Goal: Task Accomplishment & Management: Use online tool/utility

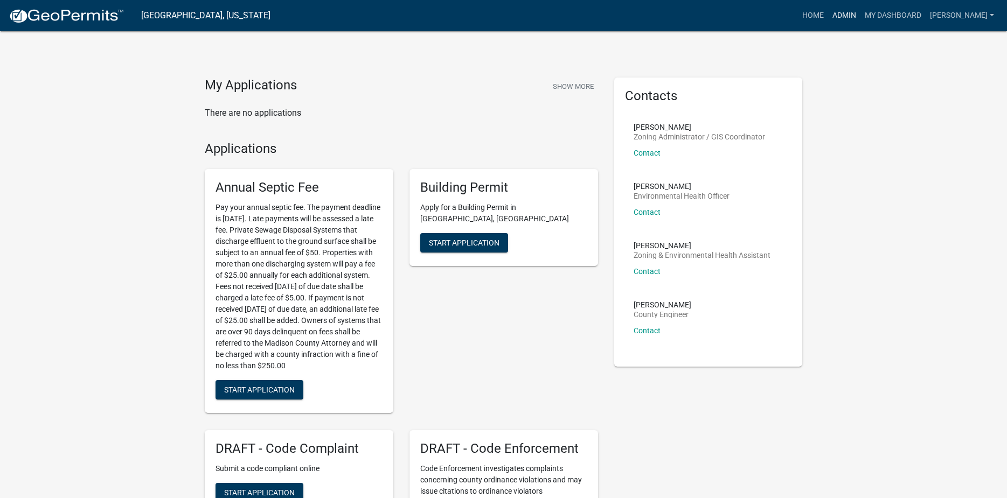
click at [852, 21] on link "Admin" at bounding box center [844, 15] width 32 height 20
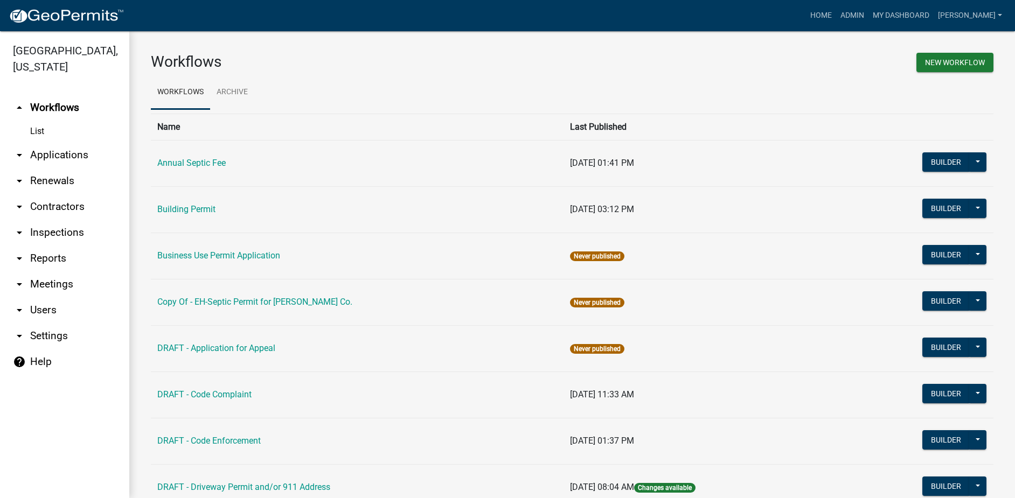
click at [51, 142] on link "arrow_drop_down Applications" at bounding box center [64, 155] width 129 height 26
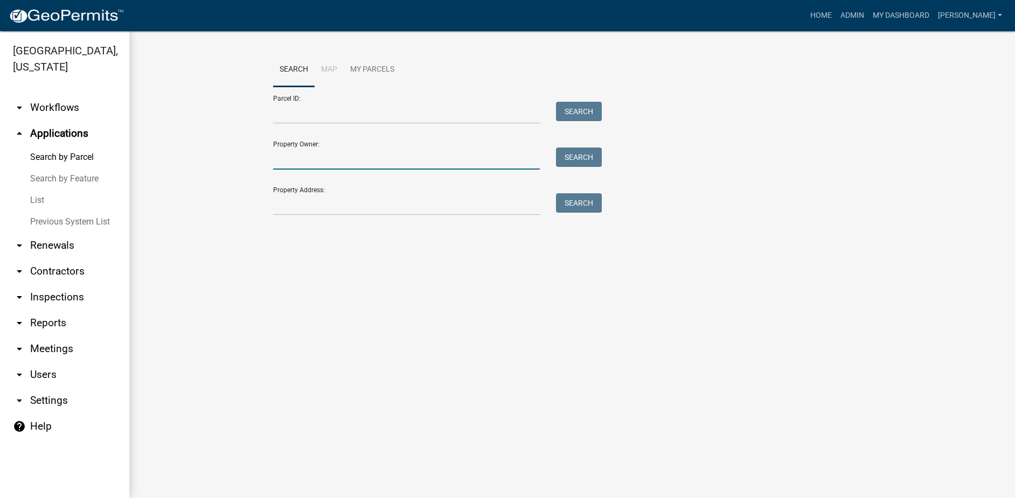
click at [293, 162] on input "Property Owner:" at bounding box center [406, 159] width 267 height 22
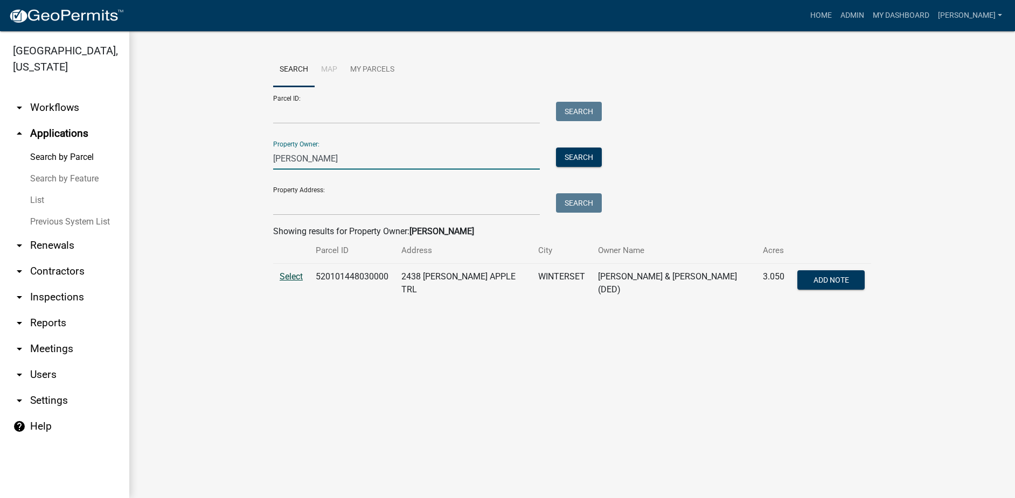
type input "[PERSON_NAME]"
click at [292, 275] on span "Select" at bounding box center [291, 276] width 23 height 10
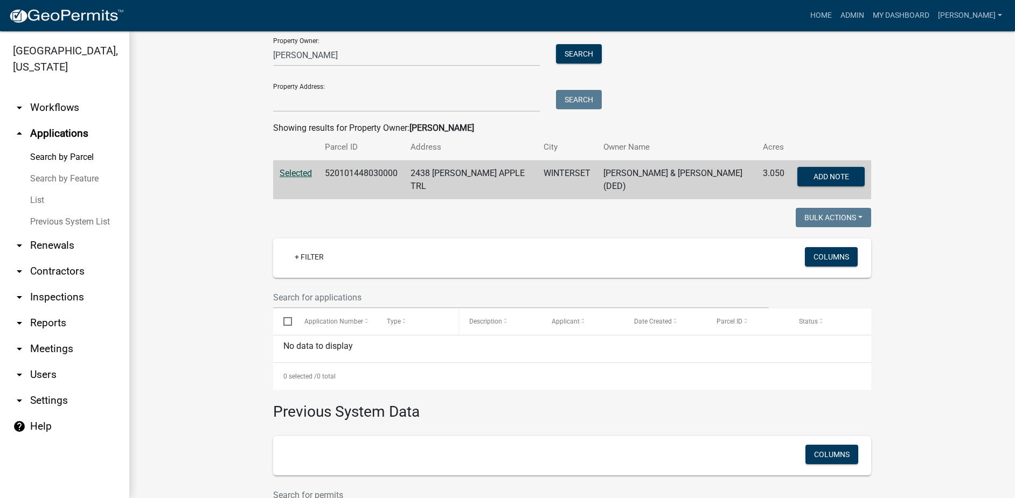
scroll to position [103, 0]
